Goal: Navigation & Orientation: Find specific page/section

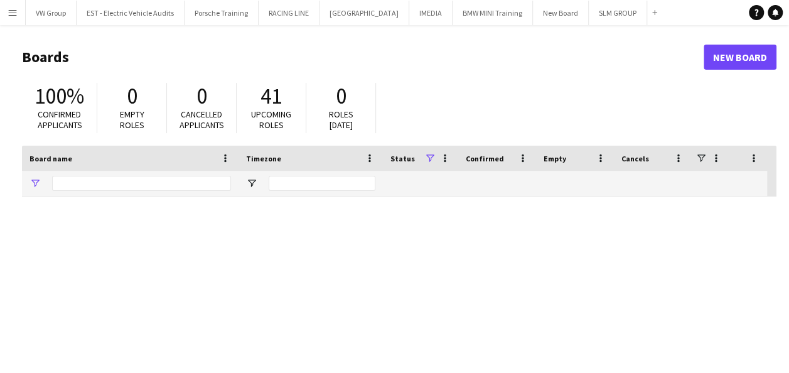
type input "*******"
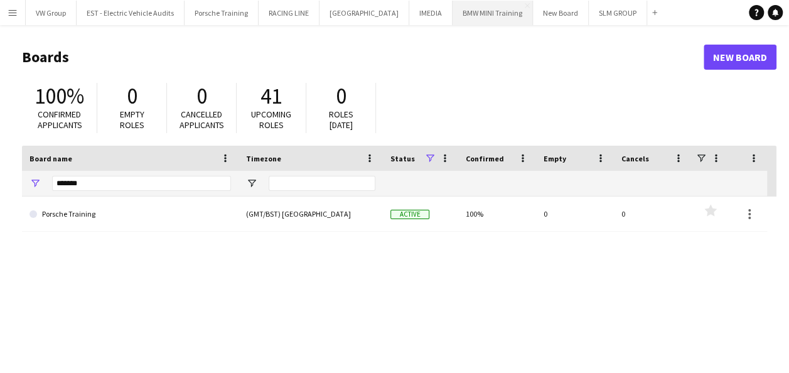
click at [475, 16] on button "BMW MINI Training Close" at bounding box center [493, 13] width 80 height 24
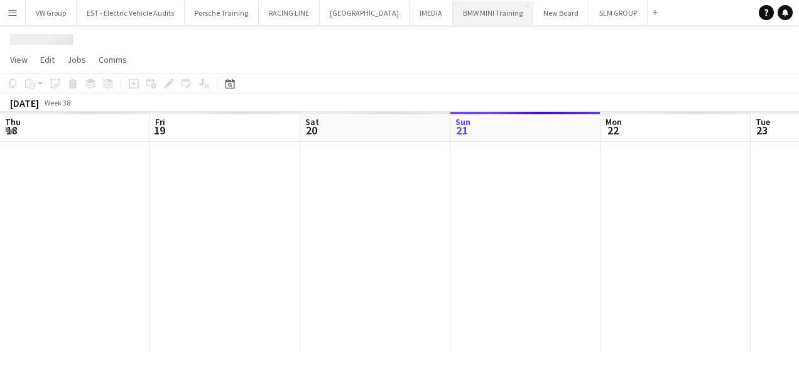
scroll to position [0, 300]
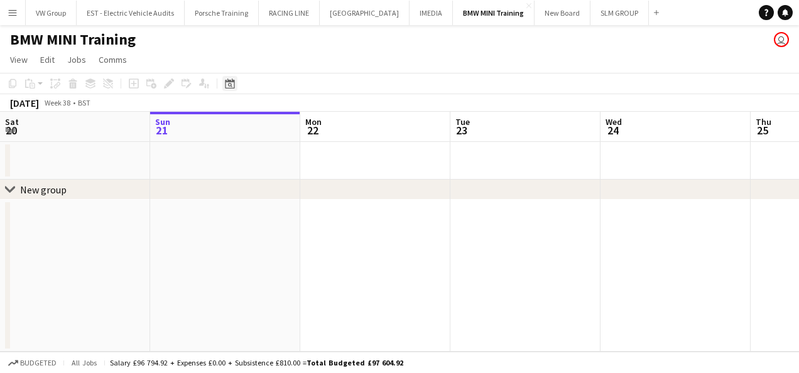
click at [229, 85] on icon at bounding box center [230, 85] width 4 height 4
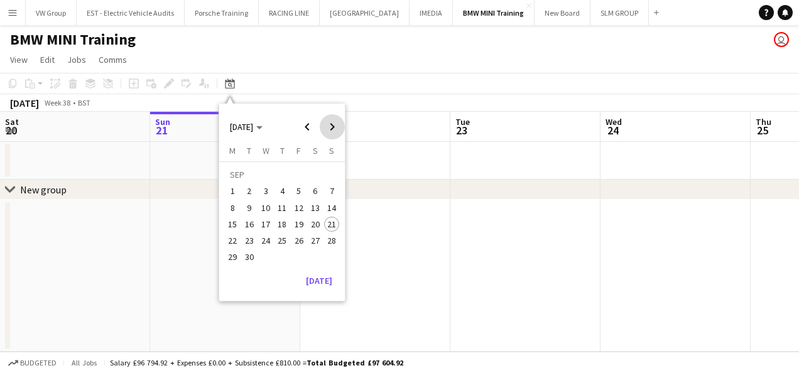
click at [332, 127] on span "Next month" at bounding box center [332, 126] width 25 height 25
click at [249, 207] on span "7" at bounding box center [249, 207] width 15 height 15
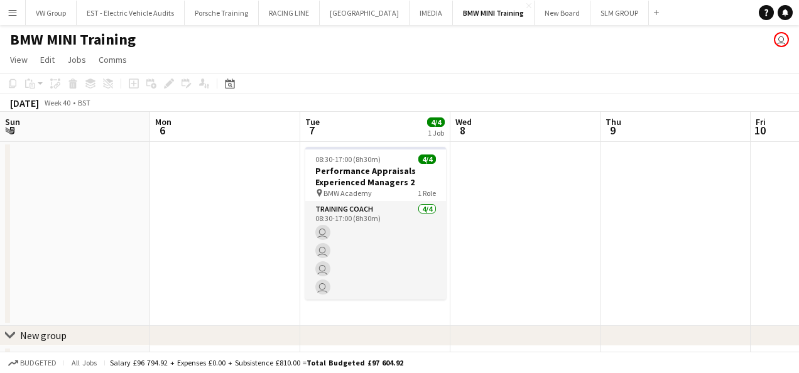
scroll to position [0, 432]
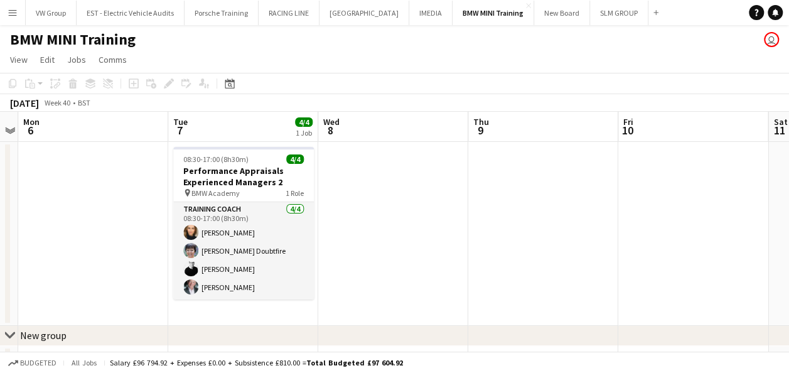
click at [15, 11] on app-icon "Menu" at bounding box center [13, 13] width 10 height 10
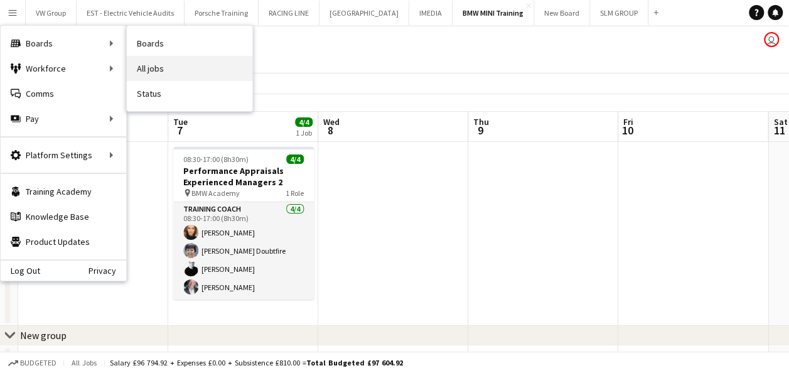
click at [154, 66] on link "All jobs" at bounding box center [190, 68] width 126 height 25
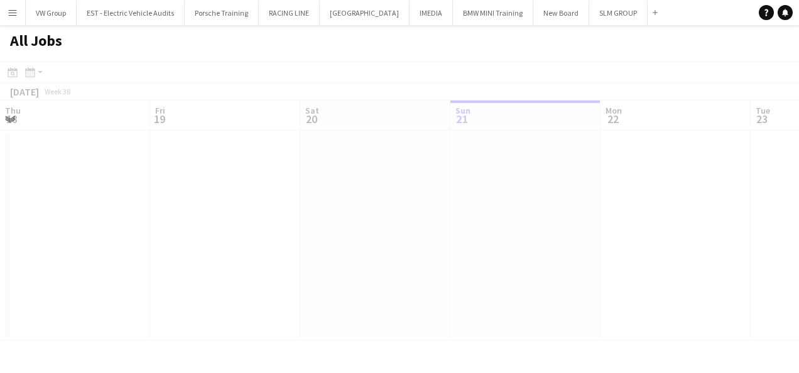
scroll to position [0, 300]
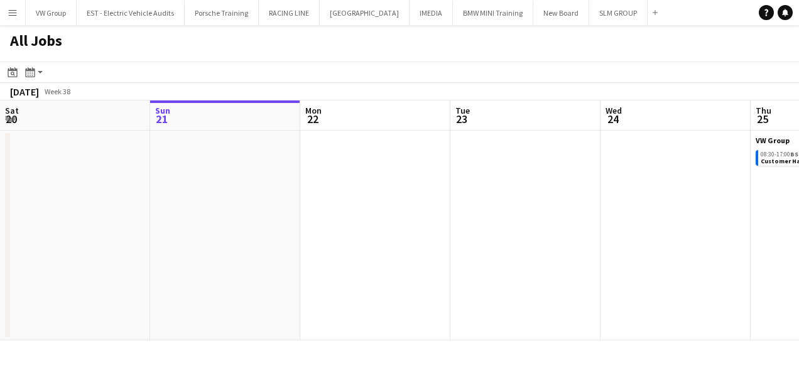
click at [14, 10] on app-icon "Menu" at bounding box center [13, 13] width 10 height 10
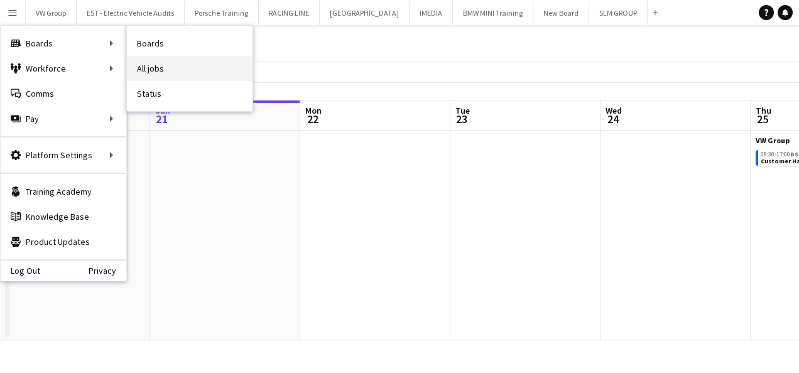
click at [143, 66] on link "All jobs" at bounding box center [190, 68] width 126 height 25
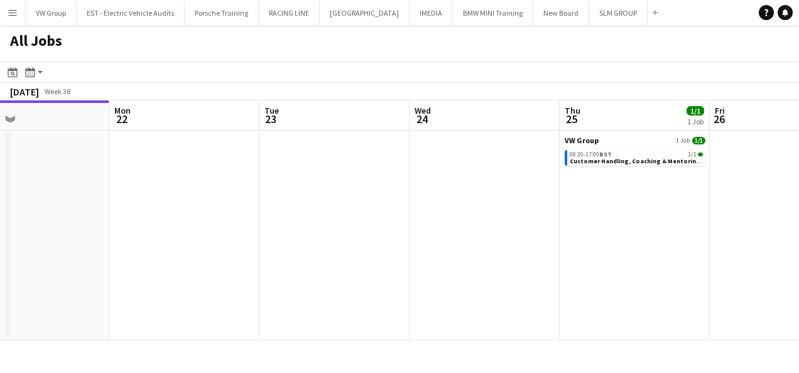
scroll to position [0, 490]
drag, startPoint x: 478, startPoint y: 215, endPoint x: 288, endPoint y: 275, distance: 199.6
click at [288, 275] on app-calendar-viewport "Thu 18 Fri 19 3/3 1 Job Sat 20 Sun 21 Mon 22 Tue 23 Wed 24 Thu 25 1/1 1 Job Fri…" at bounding box center [399, 220] width 799 height 240
drag, startPoint x: 544, startPoint y: 264, endPoint x: 535, endPoint y: 267, distance: 9.6
click at [535, 267] on app-calendar-viewport "Thu 18 Fri 19 3/3 1 Job Sat 20 Sun 21 Mon 22 Tue 23 Wed 24 Thu 25 1/1 1 Job Fri…" at bounding box center [399, 220] width 799 height 240
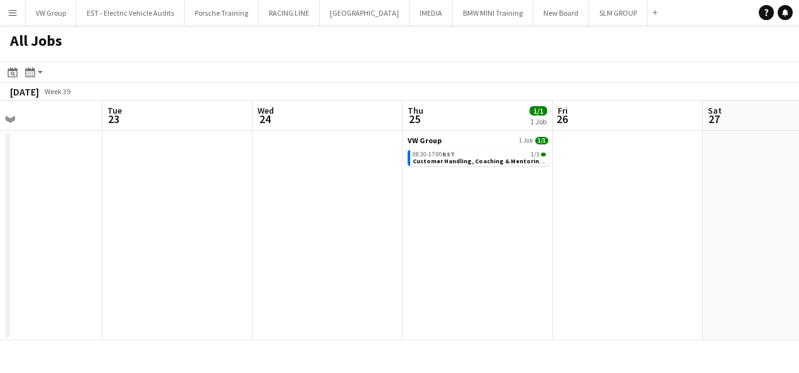
scroll to position [0, 361]
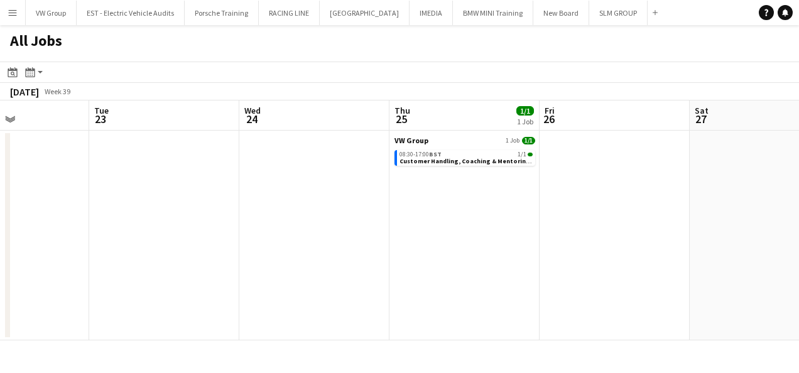
drag, startPoint x: 535, startPoint y: 267, endPoint x: 370, endPoint y: 340, distance: 179.9
click at [370, 340] on app-calendar "Date picker [DATE] [DATE] [DATE] M [DATE] T [DATE] W [DATE] T [DATE] F [DATE] S…" at bounding box center [399, 201] width 799 height 279
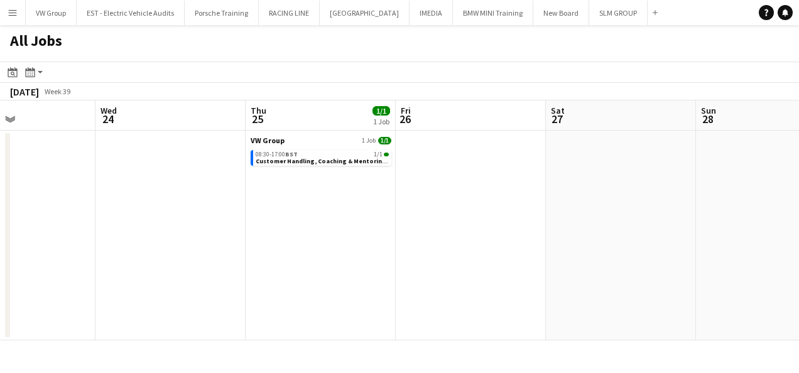
scroll to position [0, 520]
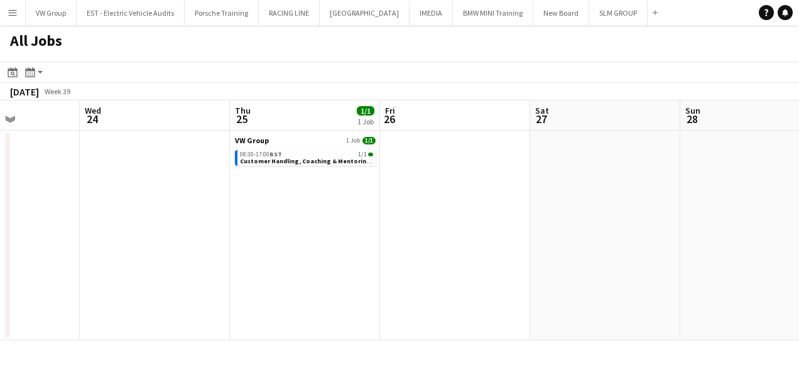
drag, startPoint x: 584, startPoint y: 281, endPoint x: 412, endPoint y: 337, distance: 180.9
click at [419, 342] on div "Menu Boards Boards Boards All jobs Status Workforce Workforce My Workforce Recr…" at bounding box center [399, 186] width 799 height 373
click at [14, 10] on app-icon "Menu" at bounding box center [13, 13] width 10 height 10
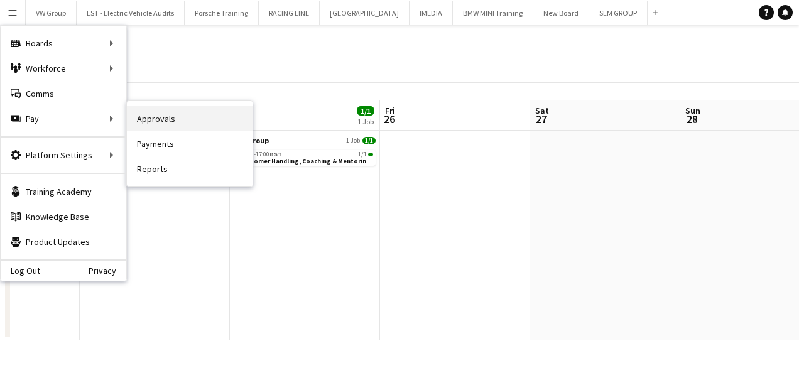
click at [149, 118] on link "Approvals" at bounding box center [190, 118] width 126 height 25
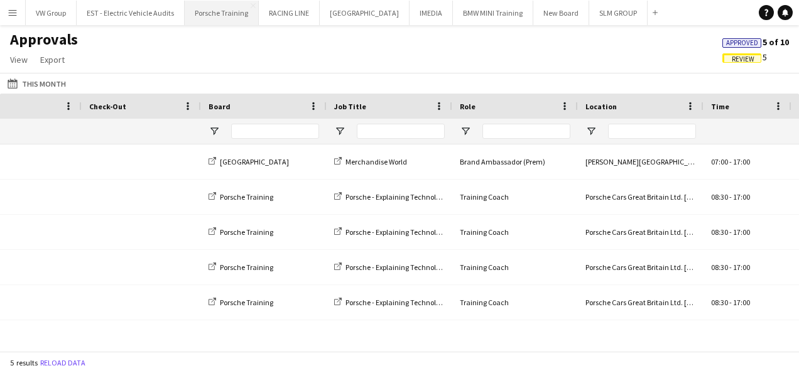
click at [216, 13] on button "Porsche Training Close" at bounding box center [222, 13] width 74 height 24
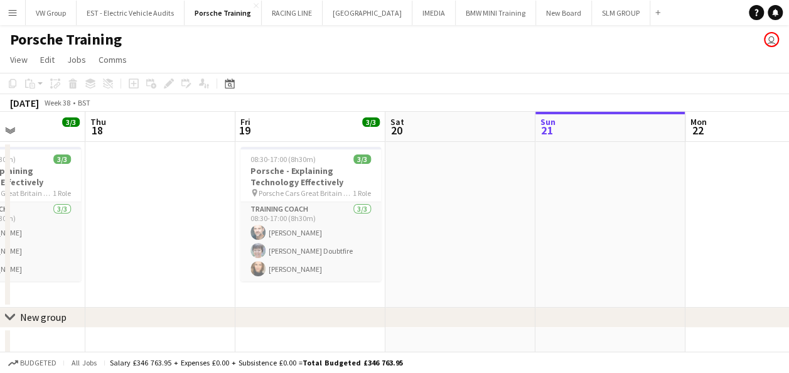
drag, startPoint x: 73, startPoint y: 281, endPoint x: 457, endPoint y: 246, distance: 385.8
click at [458, 246] on app-calendar-viewport "Mon 15 Tue 16 Wed 17 3/3 1 Job Thu 18 Fri 19 3/3 1 Job Sat 20 Sun 21 Mon 22 Tue…" at bounding box center [394, 267] width 789 height 311
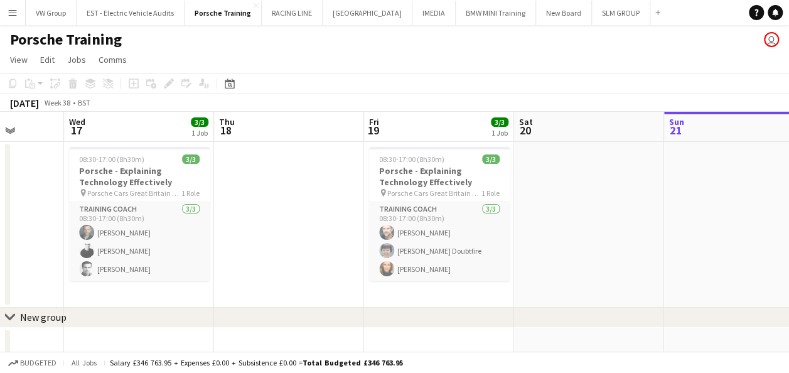
drag, startPoint x: 178, startPoint y: 266, endPoint x: 306, endPoint y: 240, distance: 131.4
click at [306, 240] on app-calendar-viewport "Sun 14 Mon 15 Tue 16 Wed 17 3/3 1 Job Thu 18 Fri 19 3/3 1 Job Sat 20 Sun 21 Mon…" at bounding box center [394, 267] width 789 height 311
click at [11, 11] on app-icon "Menu" at bounding box center [13, 13] width 10 height 10
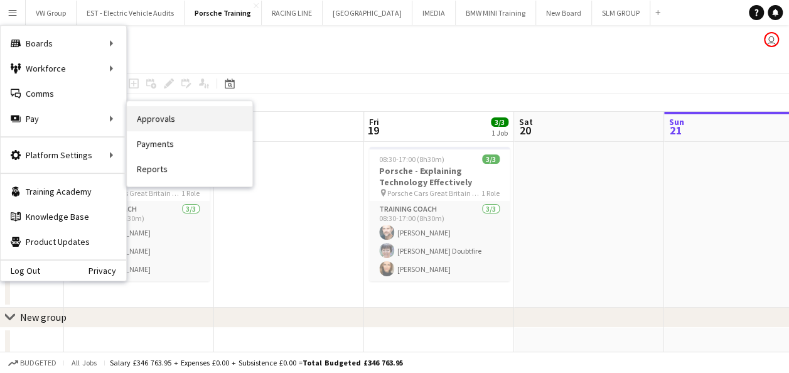
click at [145, 125] on link "Approvals" at bounding box center [190, 118] width 126 height 25
